Goal: Transaction & Acquisition: Purchase product/service

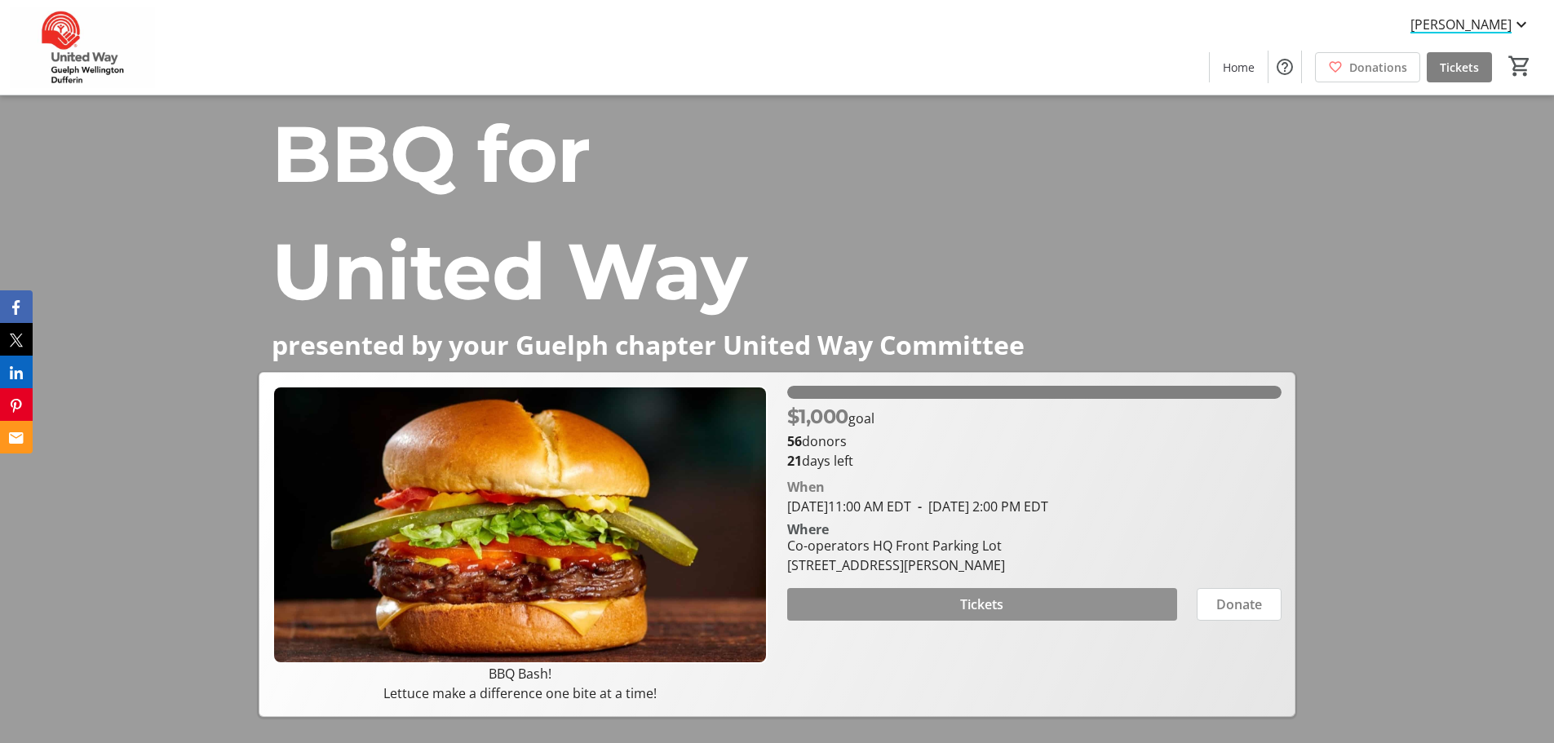
click at [776, 428] on span at bounding box center [982, 604] width 390 height 39
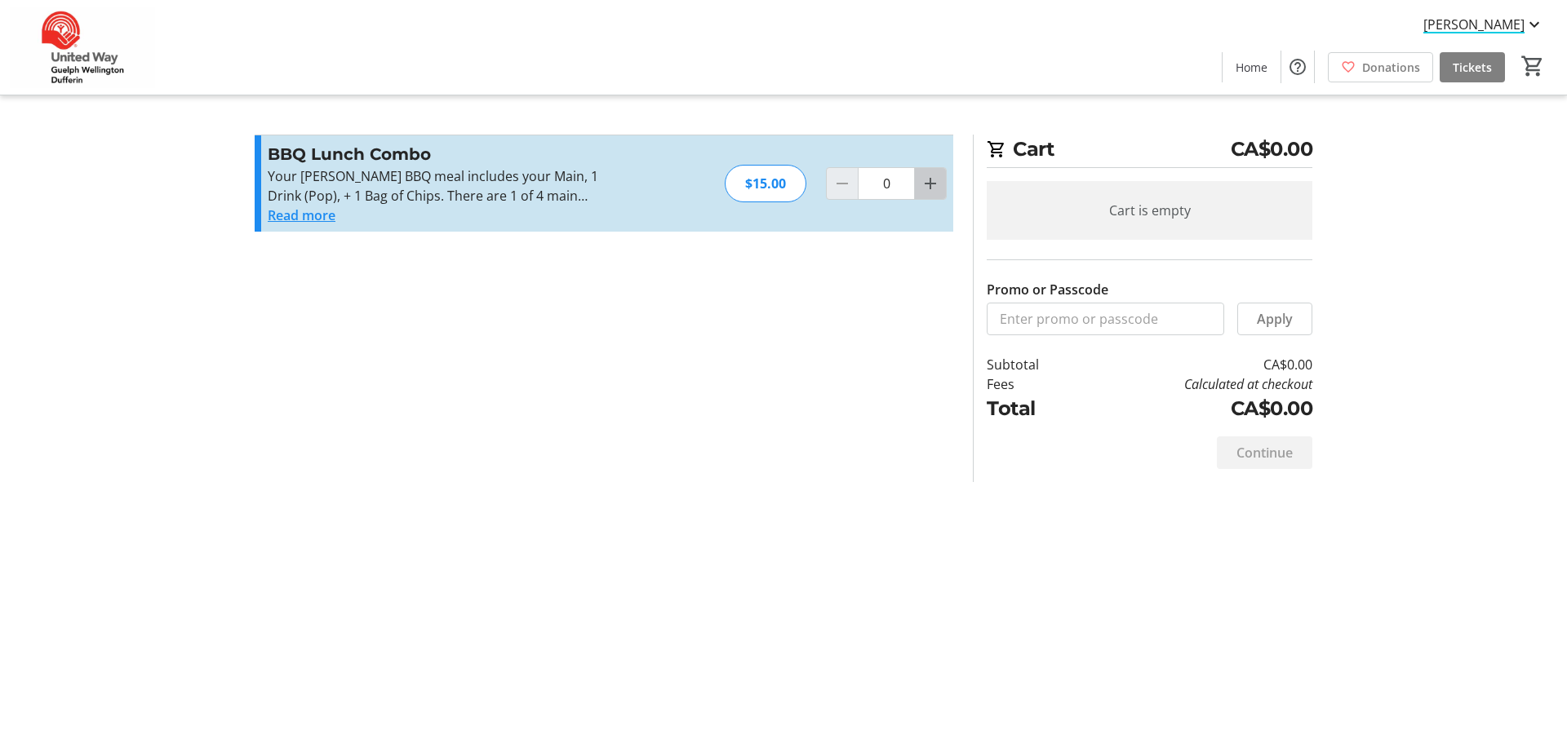
click at [776, 183] on mat-icon "Increment by one" at bounding box center [930, 184] width 20 height 20
type input "1"
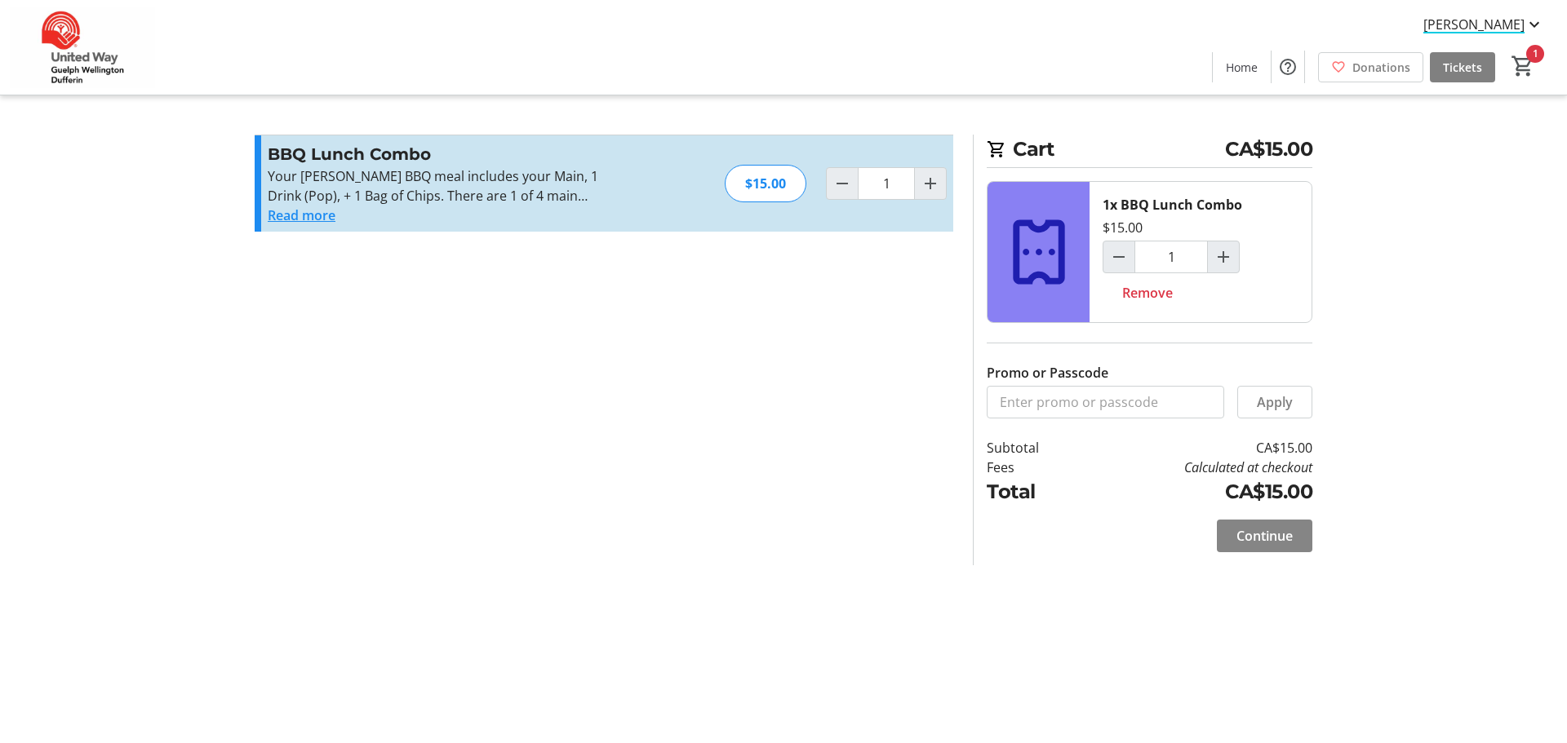
click at [776, 428] on span "Continue" at bounding box center [1264, 536] width 56 height 20
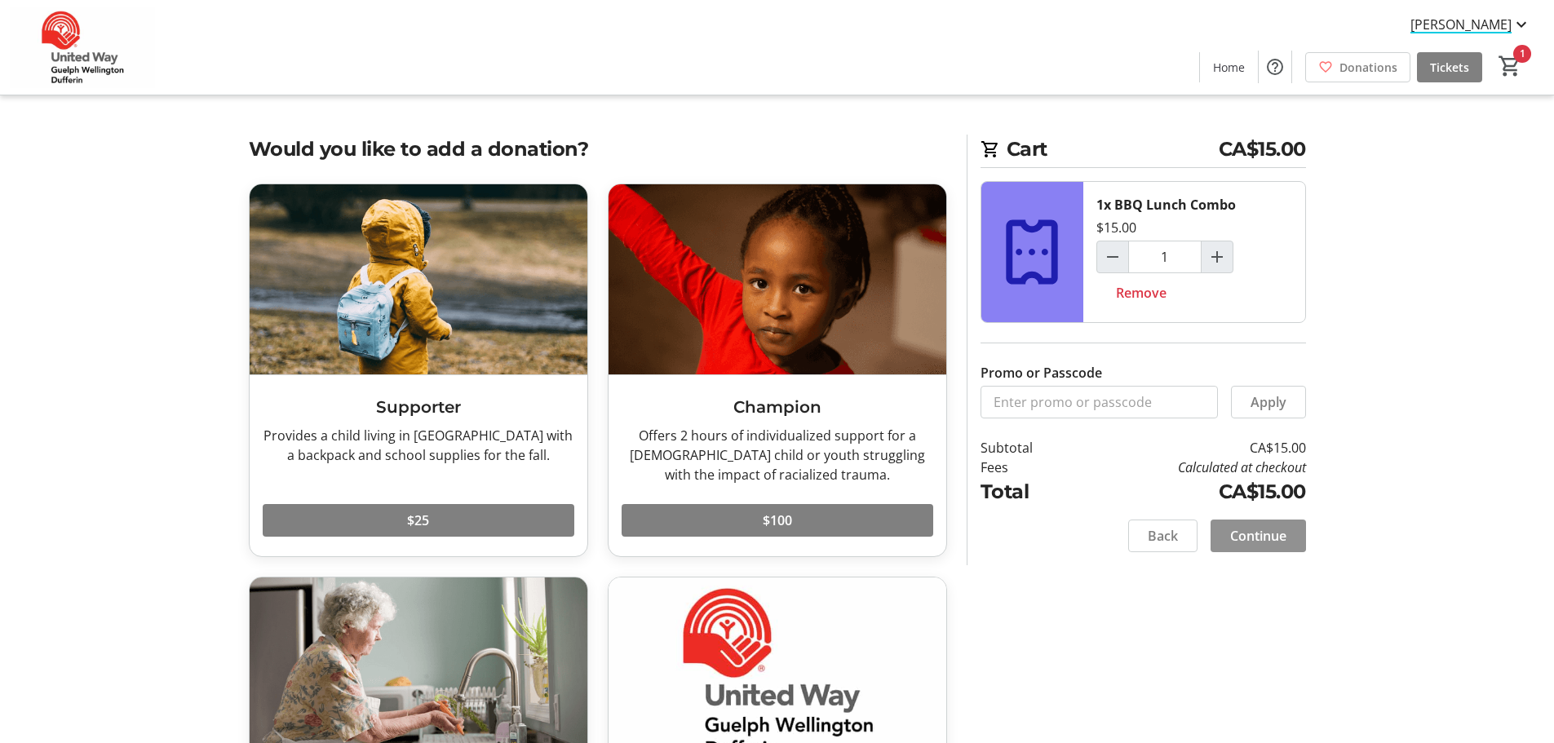
click at [776, 428] on span "Continue" at bounding box center [1259, 536] width 56 height 20
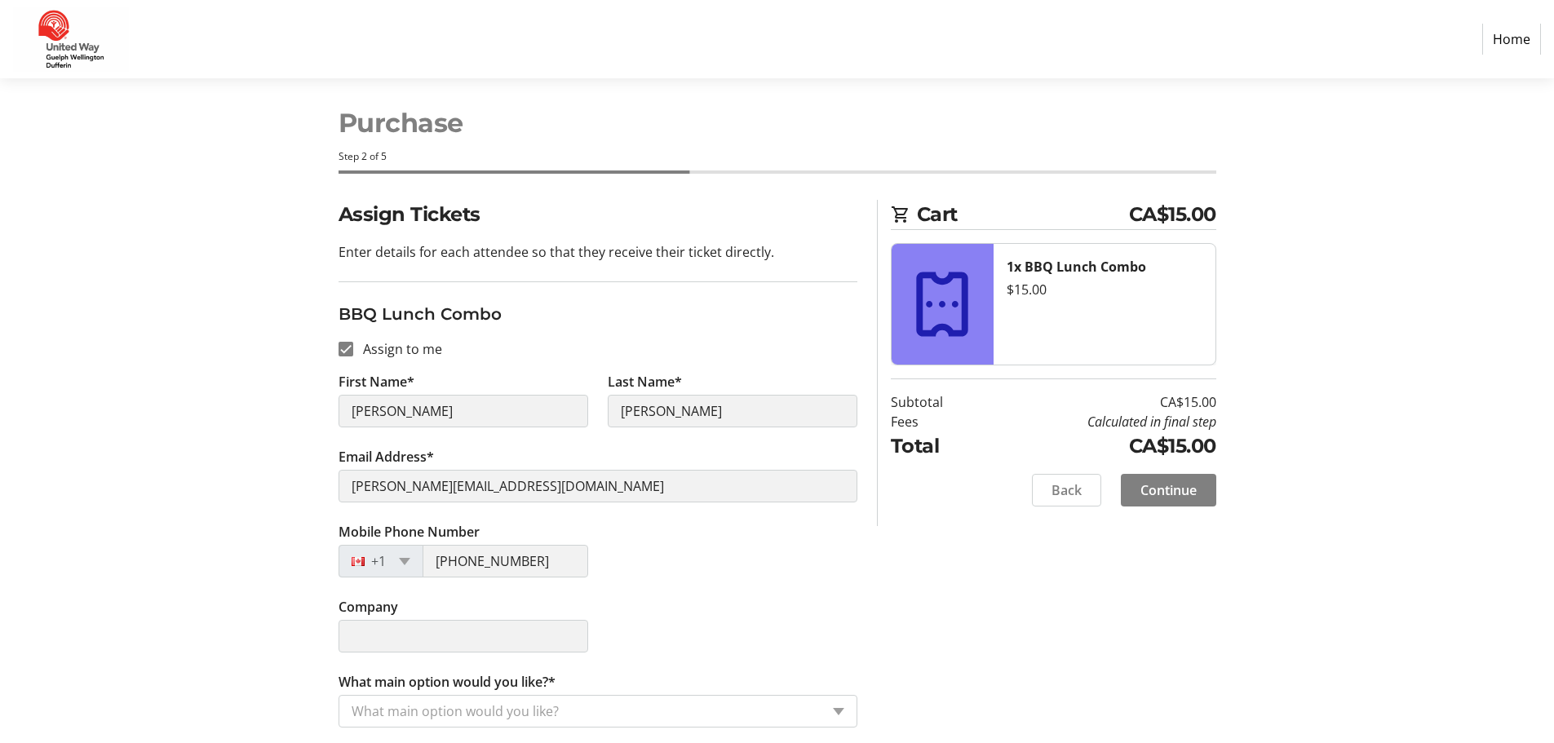
scroll to position [18, 0]
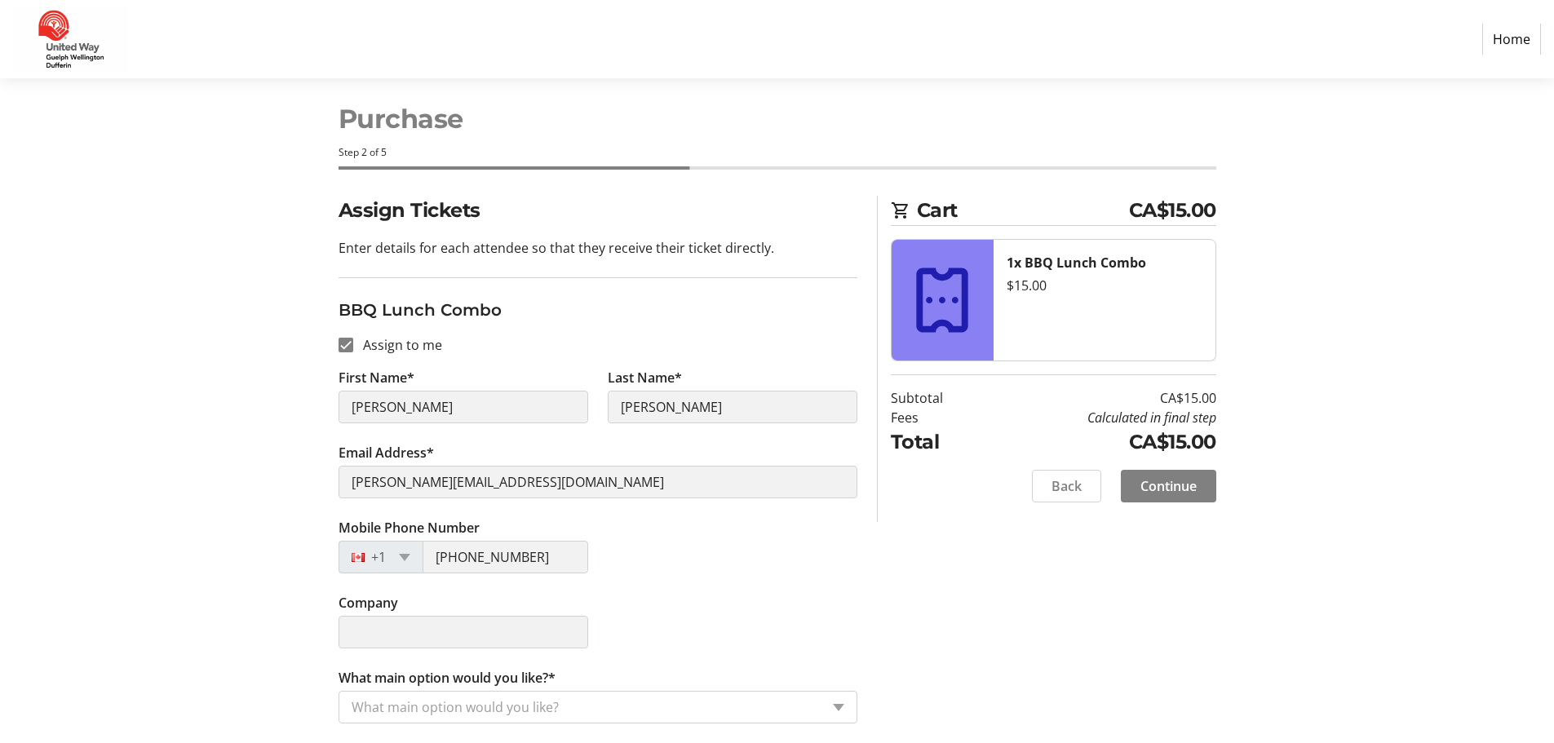
click at [716, 428] on div "Mobile Phone Number [PHONE_NUMBER]" at bounding box center [598, 555] width 539 height 75
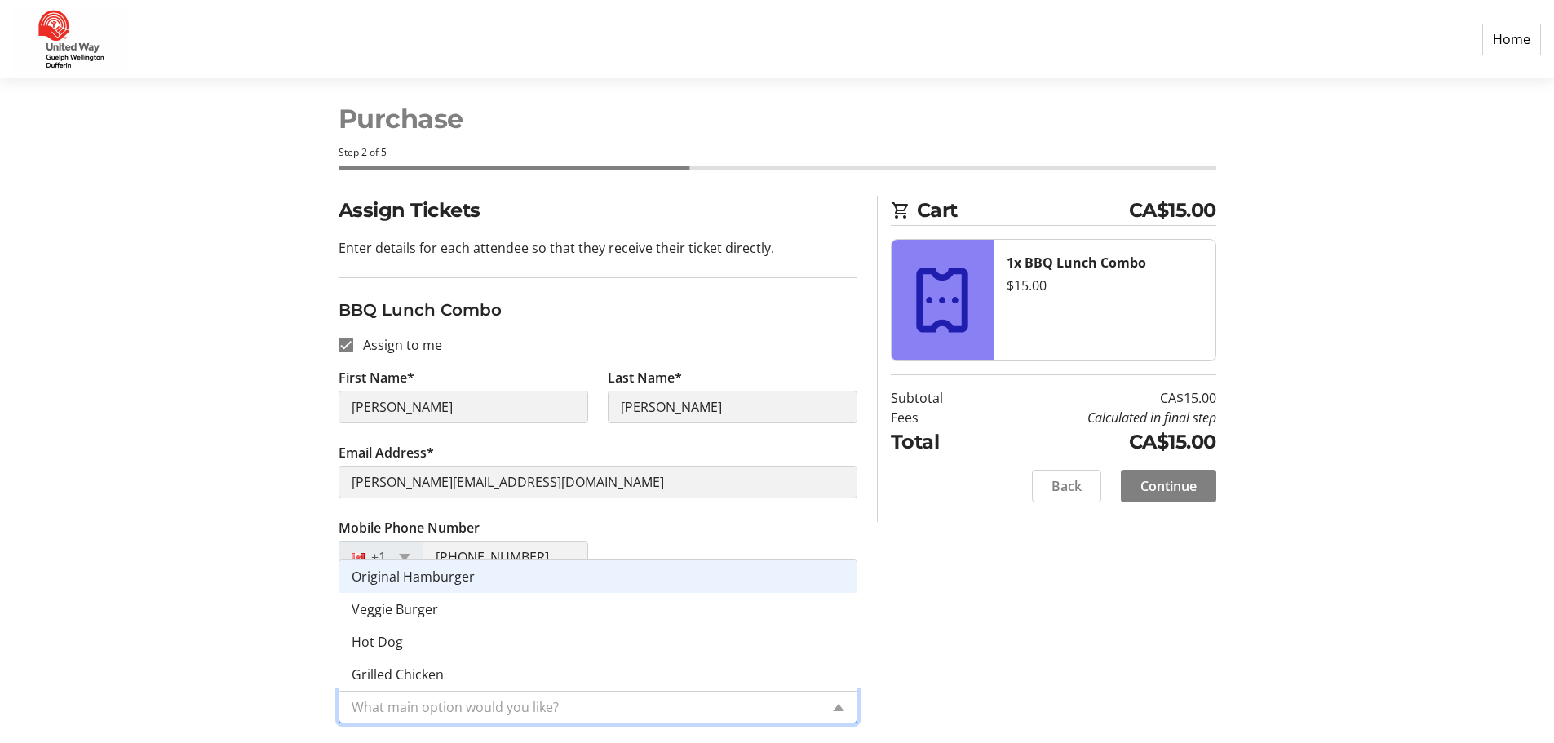
click at [380, 428] on input "What main option would you like?*" at bounding box center [586, 708] width 468 height 20
click at [450, 428] on span "Original Hamburger" at bounding box center [413, 577] width 123 height 18
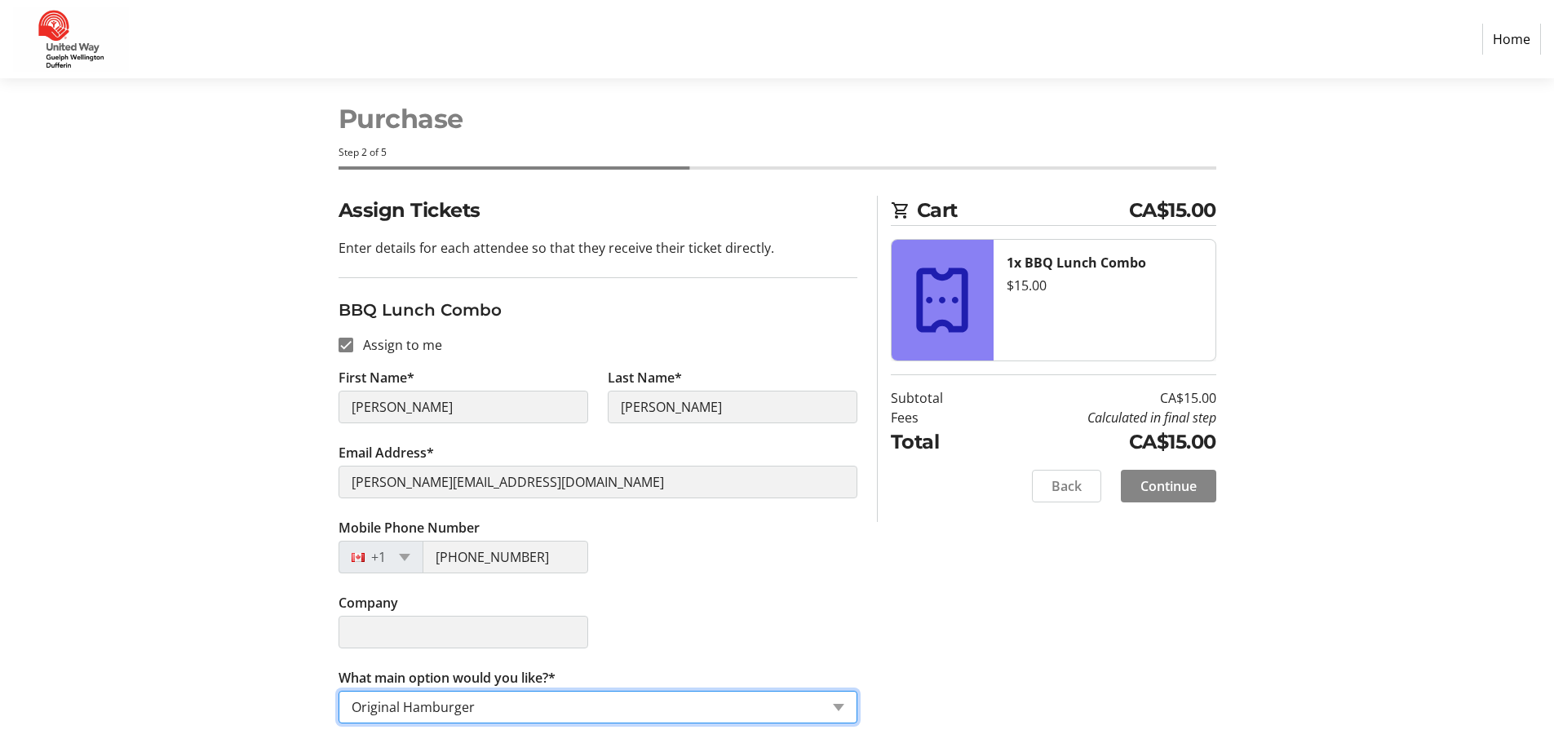
click at [776, 428] on span "Continue" at bounding box center [1169, 487] width 56 height 20
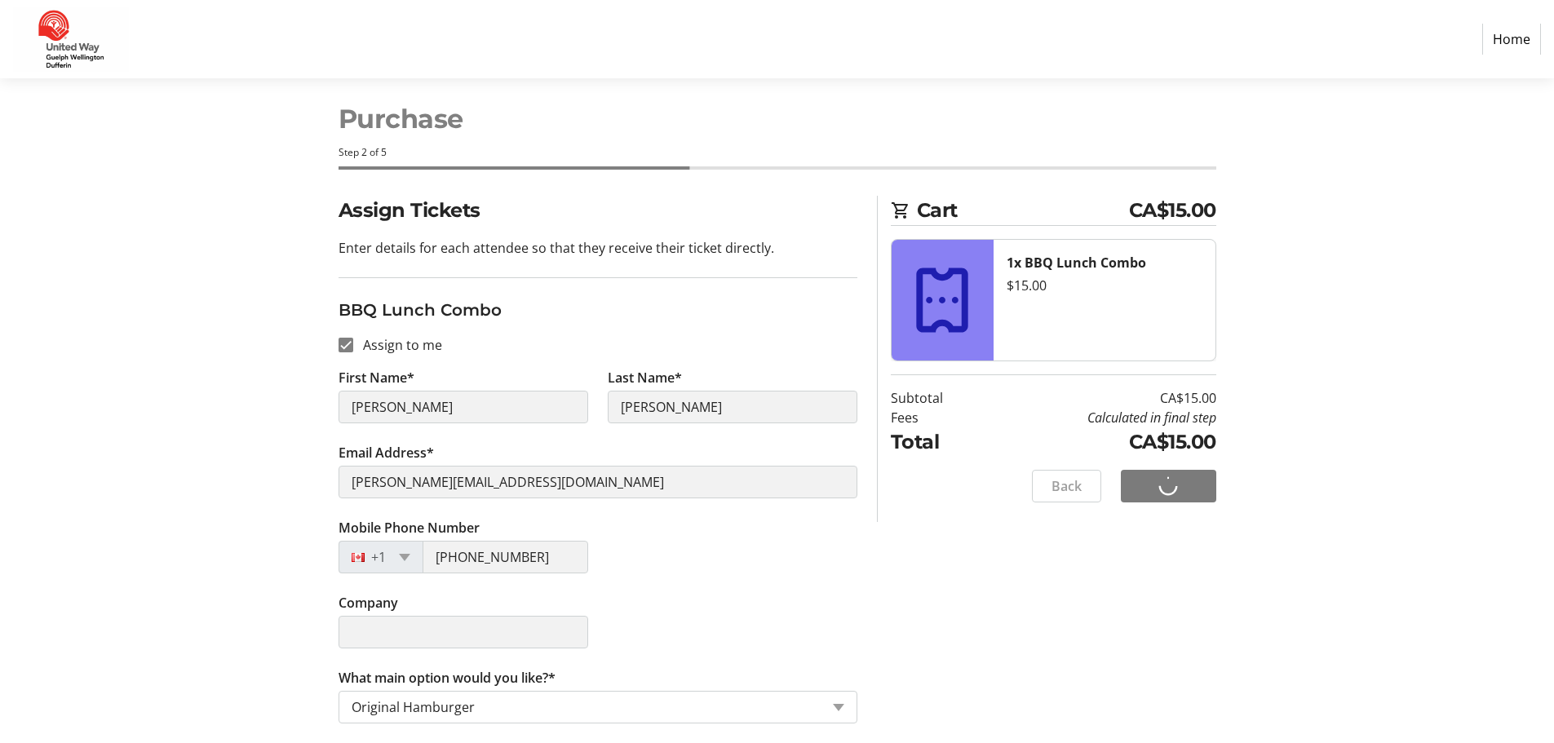
scroll to position [0, 0]
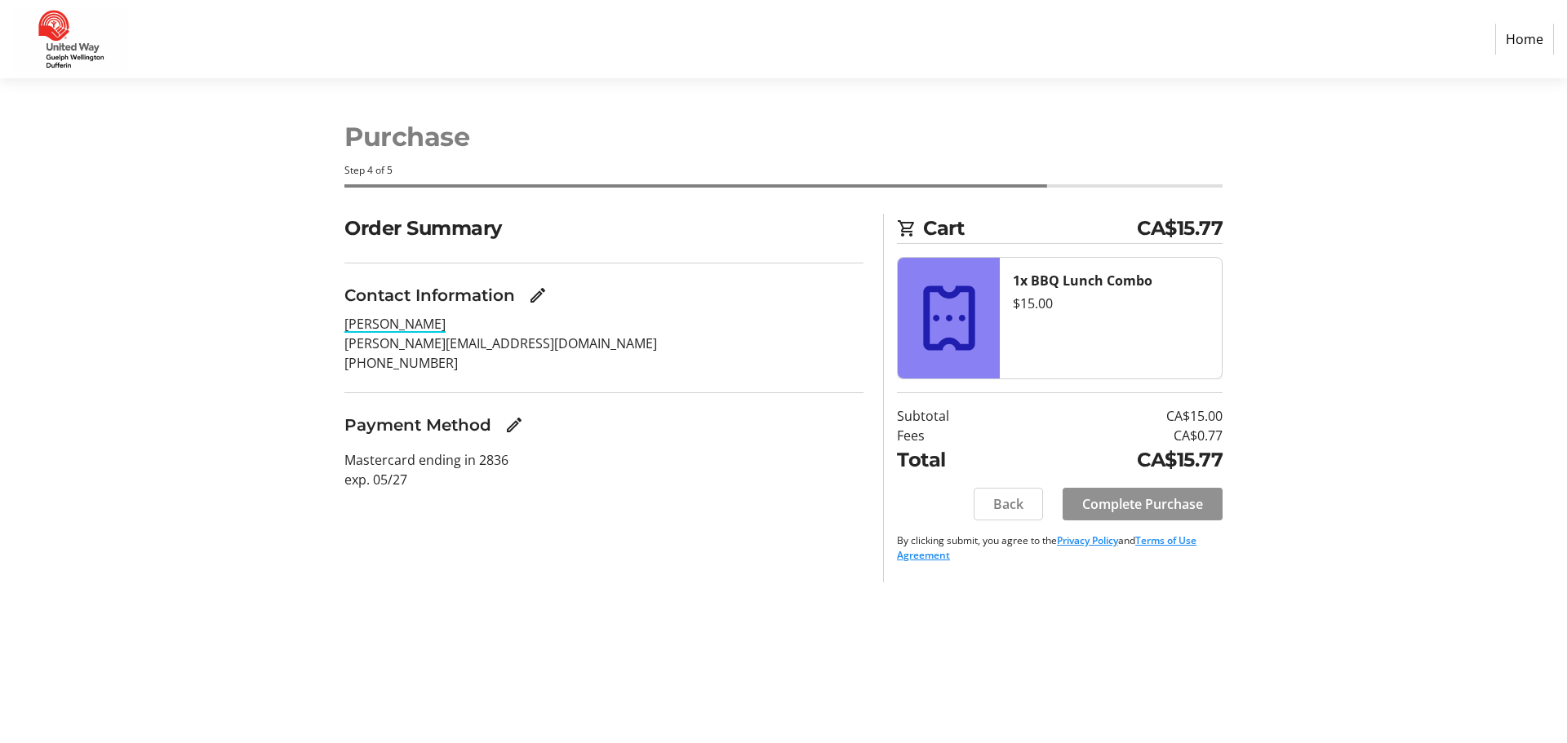
click at [776, 428] on span "Complete Purchase" at bounding box center [1142, 504] width 121 height 20
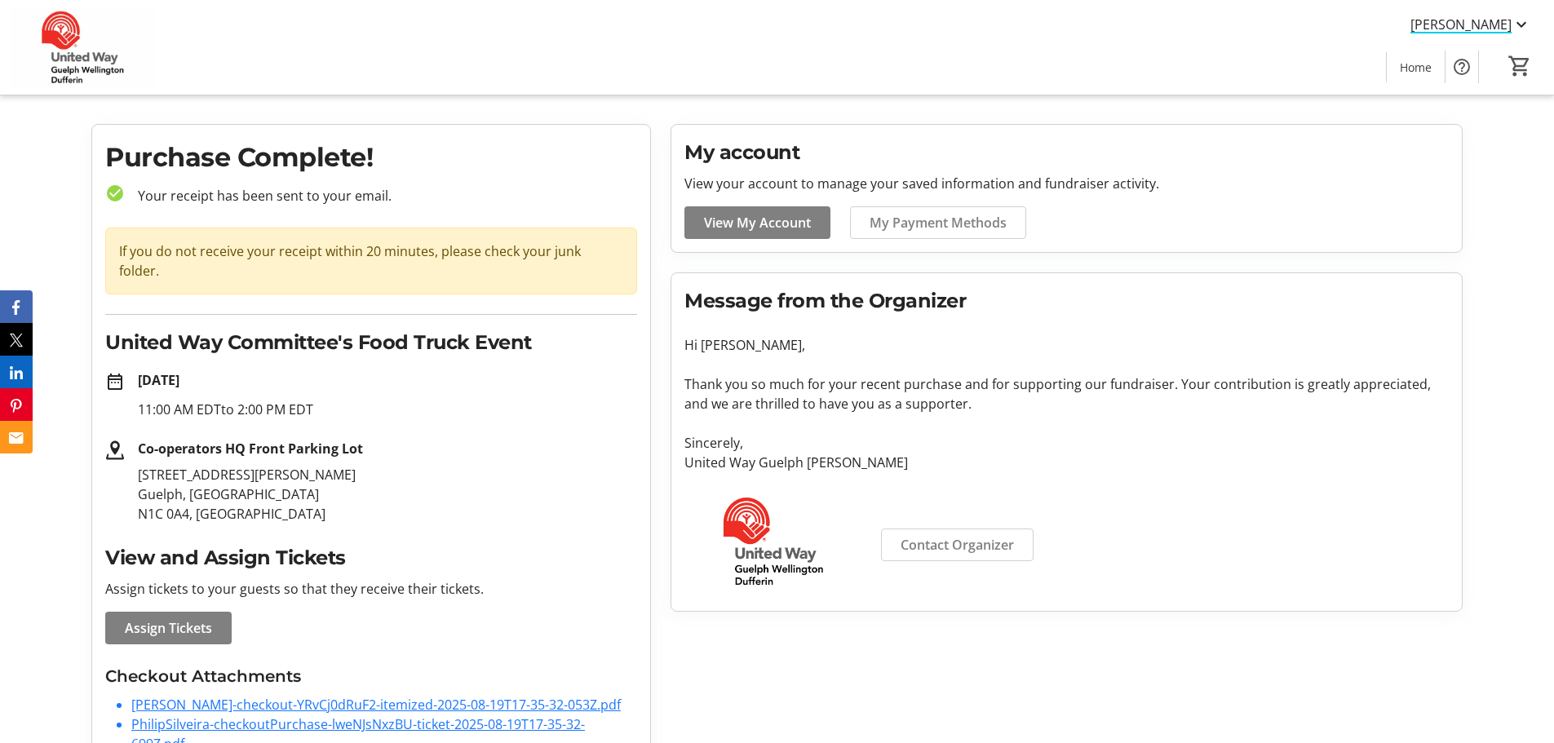
scroll to position [36, 0]
